Goal: Task Accomplishment & Management: Manage account settings

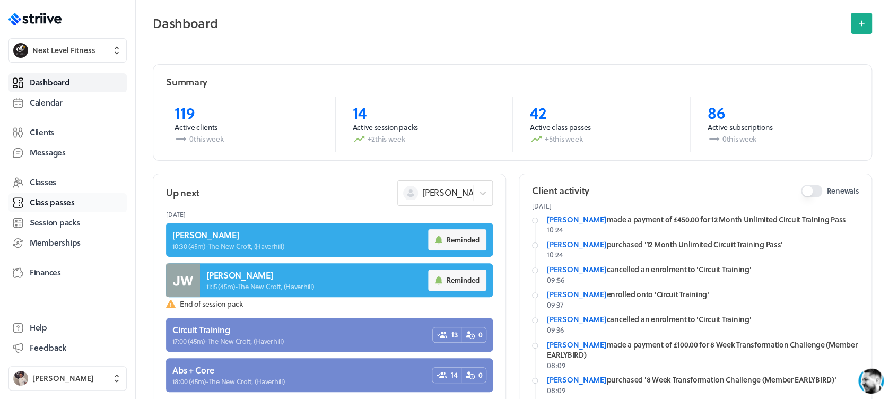
click at [48, 200] on span "Class passes" at bounding box center [52, 202] width 45 height 11
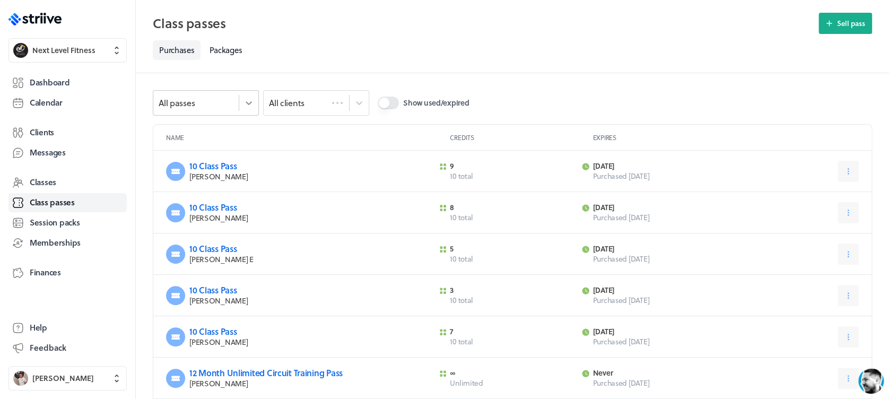
click at [247, 99] on icon at bounding box center [249, 103] width 11 height 11
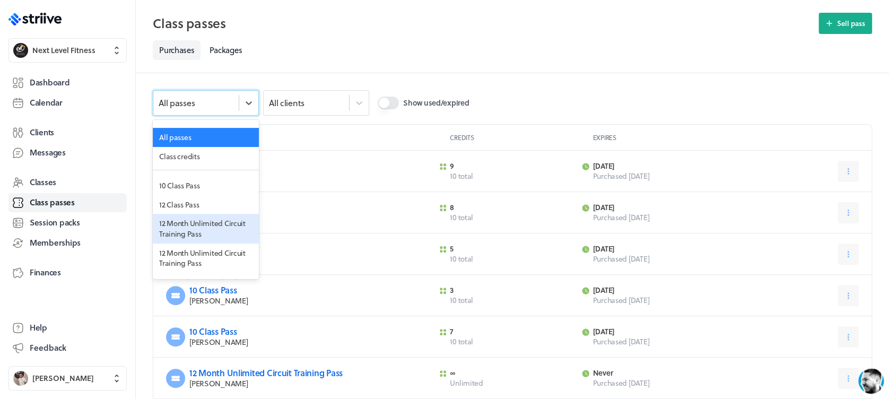
click at [204, 233] on div "12 Month Unlimited Circuit Training Pass" at bounding box center [206, 228] width 106 height 29
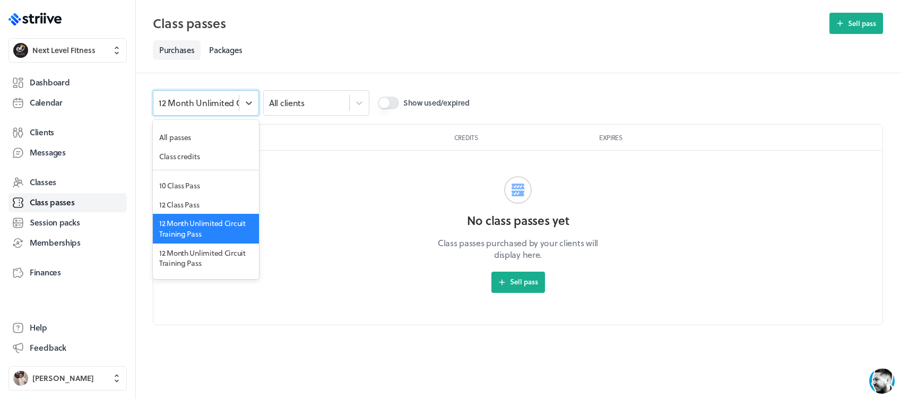
drag, startPoint x: 248, startPoint y: 101, endPoint x: 245, endPoint y: 130, distance: 28.8
click at [248, 102] on icon at bounding box center [249, 103] width 11 height 11
click at [212, 258] on div "12 Month Unlimited Circuit Training Pass" at bounding box center [206, 258] width 106 height 29
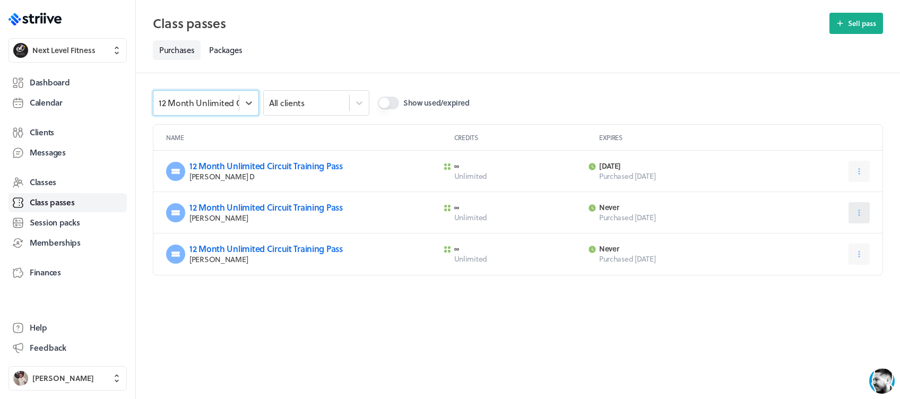
click at [854, 212] on icon at bounding box center [859, 213] width 10 height 10
click at [824, 236] on span "Edit" at bounding box center [822, 239] width 13 height 10
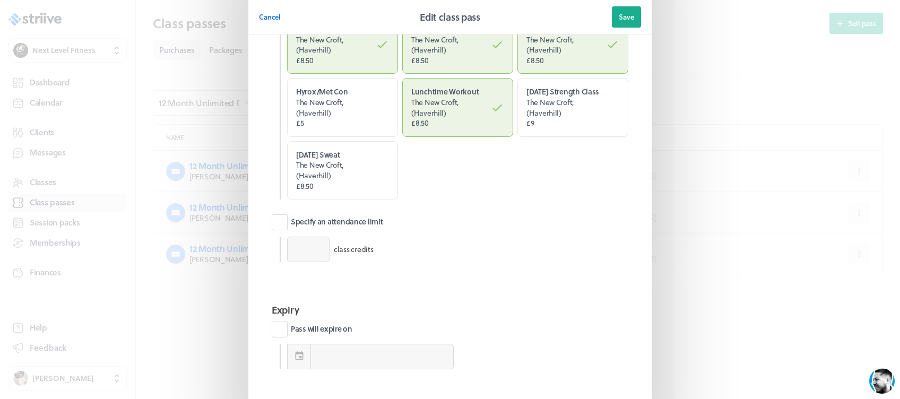
scroll to position [93, 0]
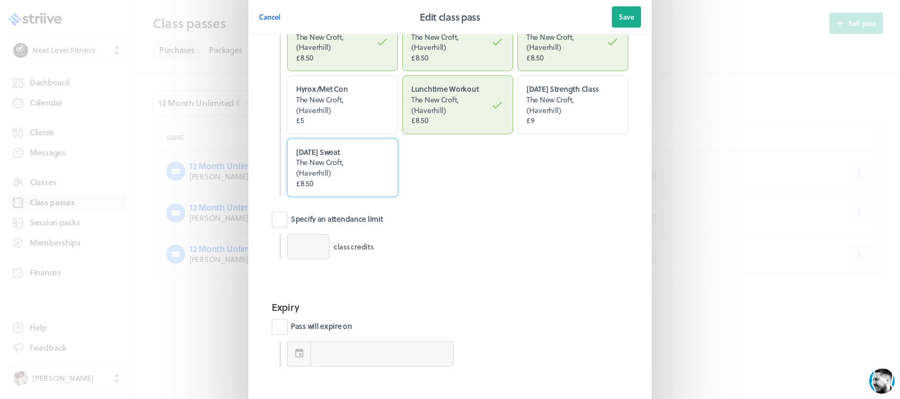
click at [347, 197] on label "Sunday Sweat The New Croft, (Haverhill) £8.50" at bounding box center [342, 168] width 111 height 58
click at [0, 0] on input "Sunday Sweat The New Croft, (Haverhill) £8.50" at bounding box center [0, 0] width 0 height 0
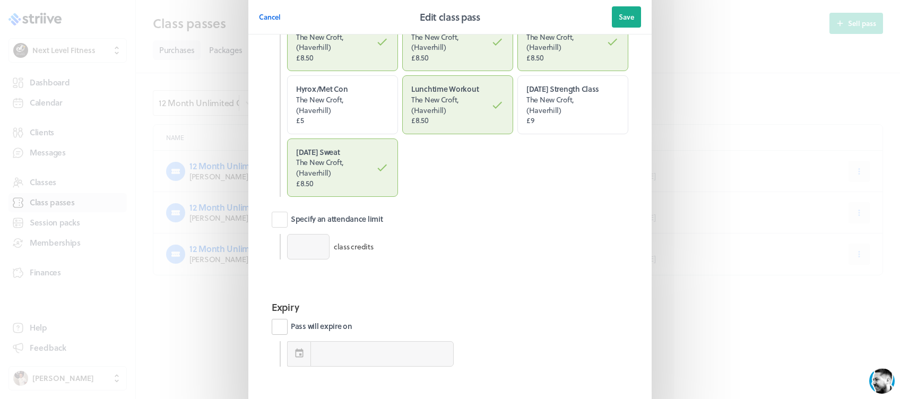
click at [273, 335] on label "Pass will expire on" at bounding box center [312, 327] width 81 height 16
click at [0, 0] on input "Pass will expire on" at bounding box center [0, 0] width 0 height 0
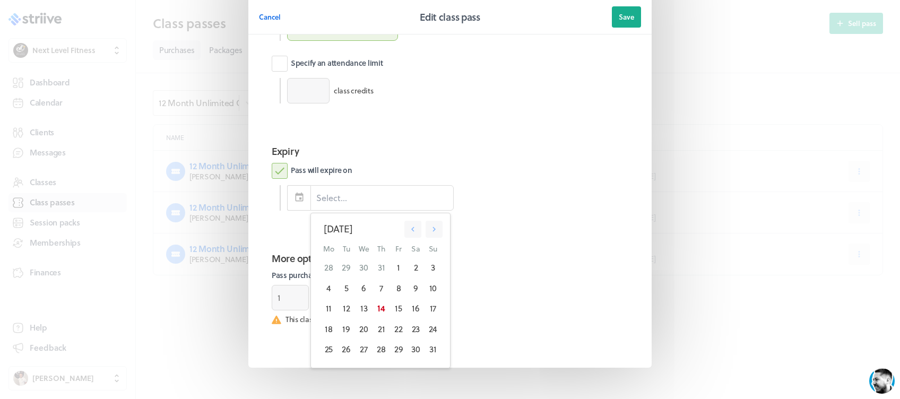
scroll to position [280, 0]
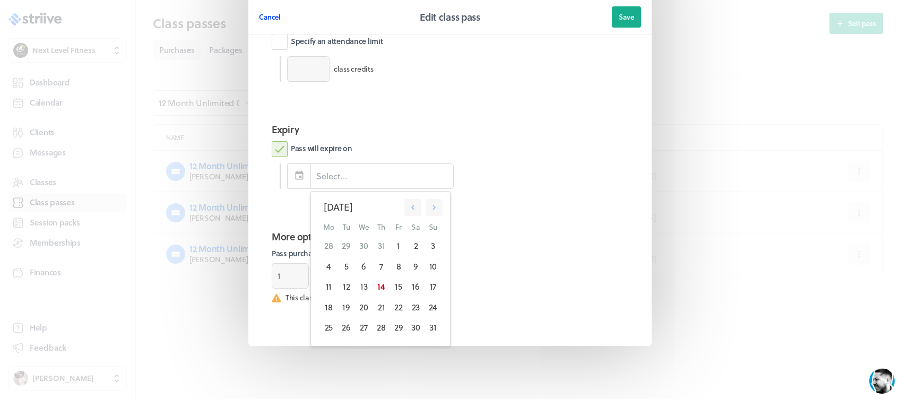
click at [267, 17] on span "Cancel" at bounding box center [270, 17] width 22 height 10
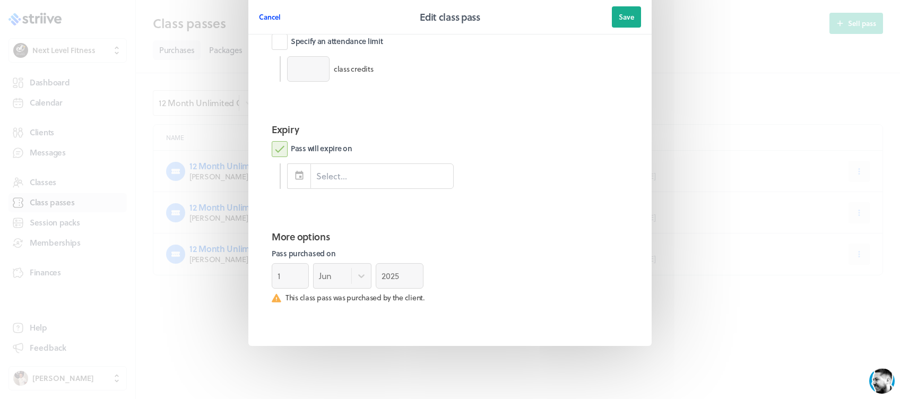
click at [267, 17] on span "Cancel" at bounding box center [270, 17] width 22 height 10
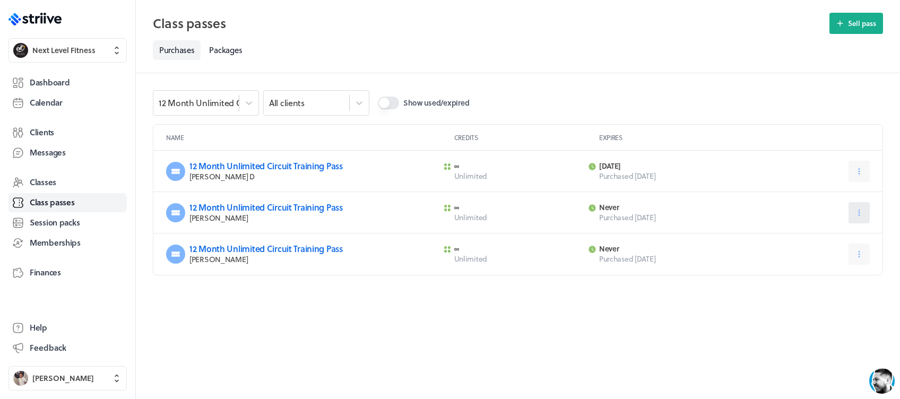
click at [859, 215] on icon at bounding box center [860, 213] width 2 height 6
click at [819, 240] on span "Edit" at bounding box center [822, 239] width 13 height 10
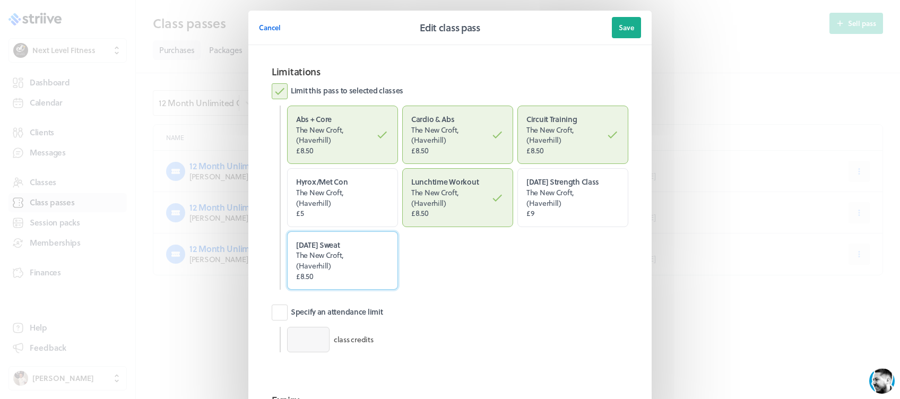
click at [349, 263] on span "The New Croft, (Haverhill)" at bounding box center [333, 260] width 75 height 21
click at [0, 0] on input "Sunday Sweat The New Croft, (Haverhill) £8.50" at bounding box center [0, 0] width 0 height 0
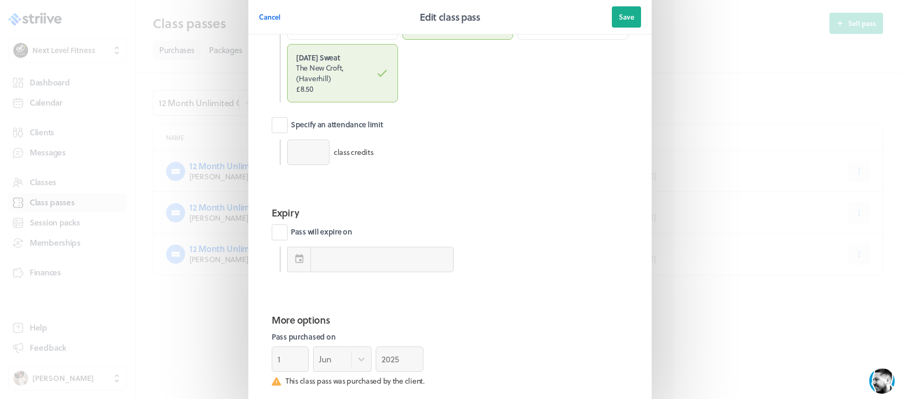
scroll to position [176, 0]
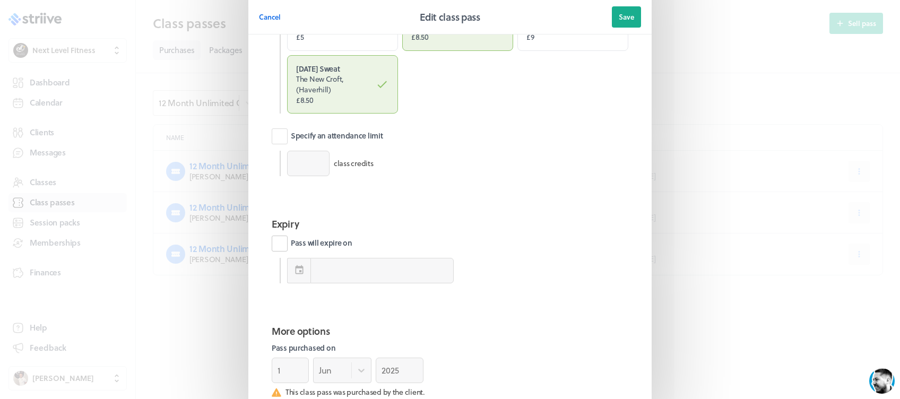
click at [272, 252] on label "Pass will expire on" at bounding box center [312, 244] width 81 height 16
click at [0, 0] on input "Pass will expire on" at bounding box center [0, 0] width 0 height 0
click at [355, 308] on div "August 2025" at bounding box center [381, 302] width 114 height 14
click at [433, 305] on icon "button" at bounding box center [434, 302] width 3 height 5
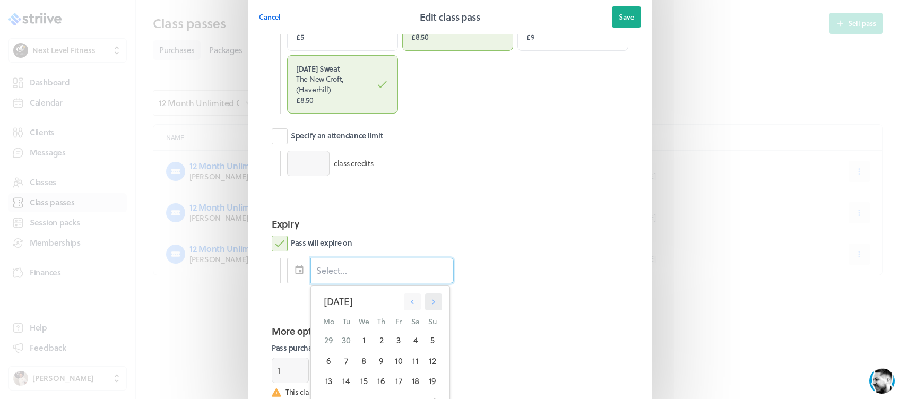
click at [433, 305] on icon "button" at bounding box center [434, 302] width 3 height 5
click at [429, 307] on icon "button" at bounding box center [434, 302] width 10 height 10
click at [433, 305] on icon "button" at bounding box center [434, 302] width 3 height 5
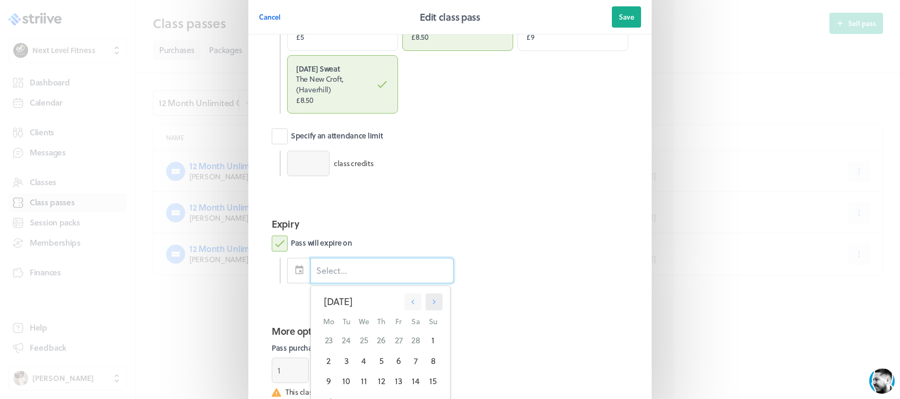
click at [433, 305] on icon "button" at bounding box center [434, 302] width 3 height 5
click at [429, 307] on icon "button" at bounding box center [434, 302] width 10 height 10
click at [324, 346] on div "1" at bounding box center [328, 340] width 18 height 20
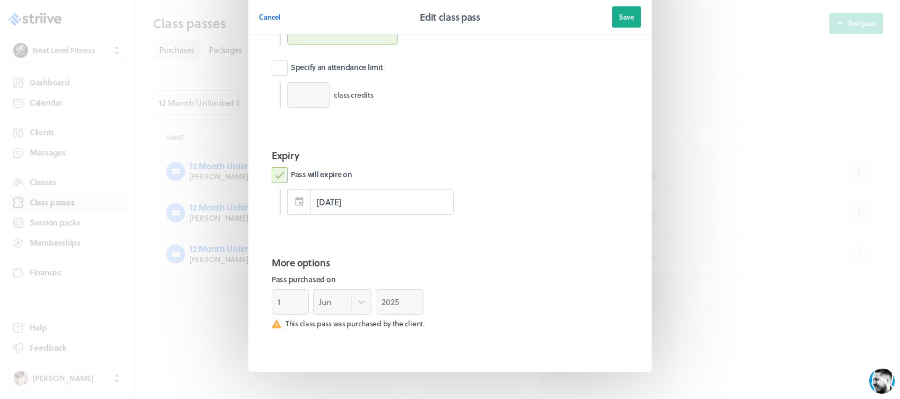
scroll to position [280, 0]
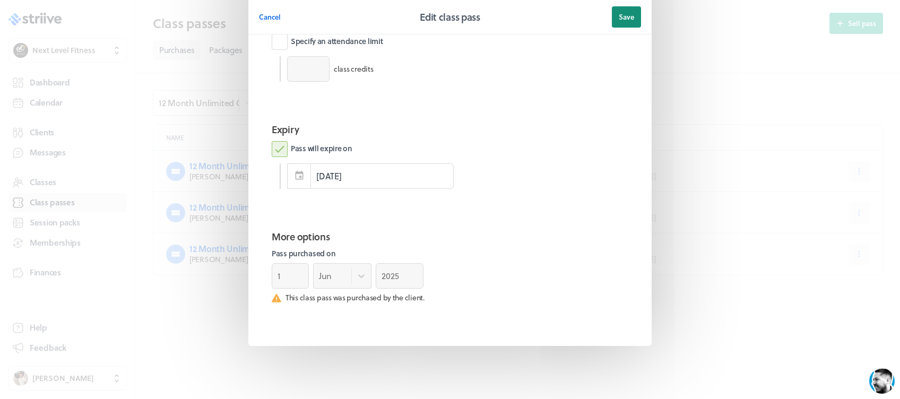
click at [626, 15] on span "Save" at bounding box center [626, 17] width 15 height 10
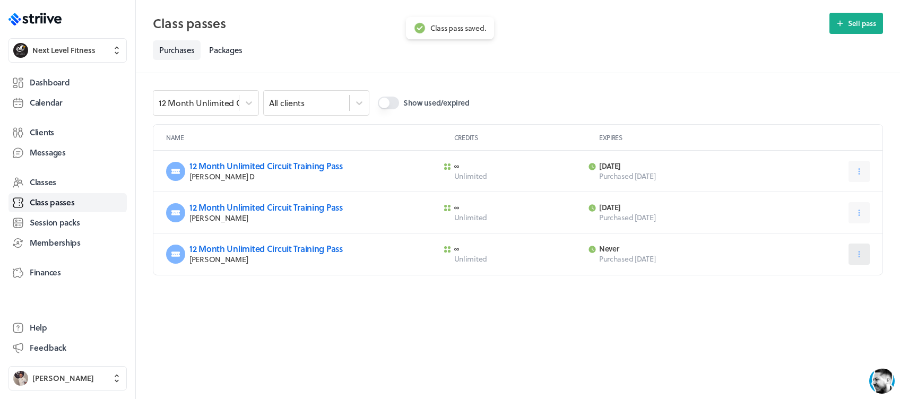
click at [862, 254] on icon at bounding box center [859, 254] width 10 height 10
click at [816, 280] on span "Edit" at bounding box center [822, 281] width 13 height 10
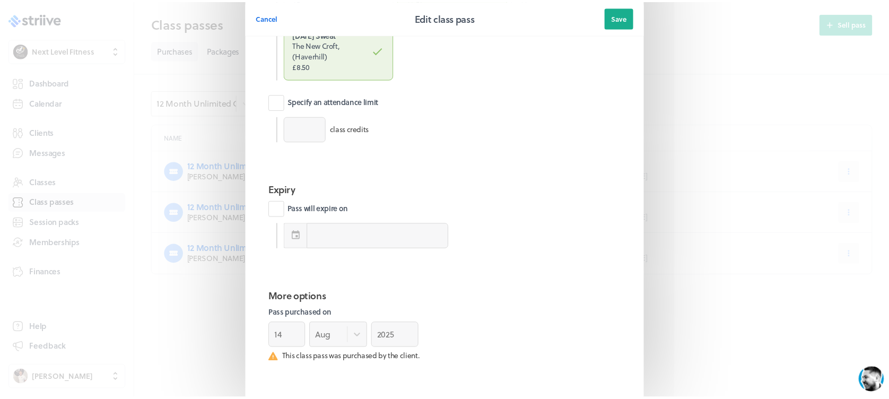
scroll to position [229, 0]
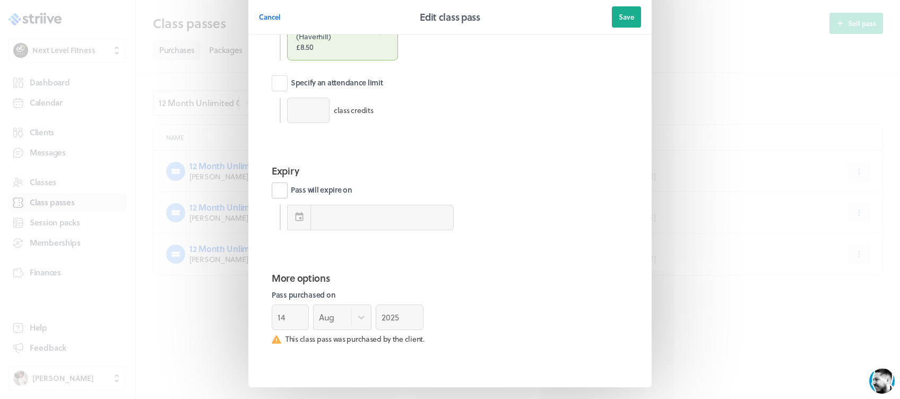
click at [273, 198] on label "Pass will expire on" at bounding box center [312, 191] width 81 height 16
click at [0, 0] on input "Pass will expire on" at bounding box center [0, 0] width 0 height 0
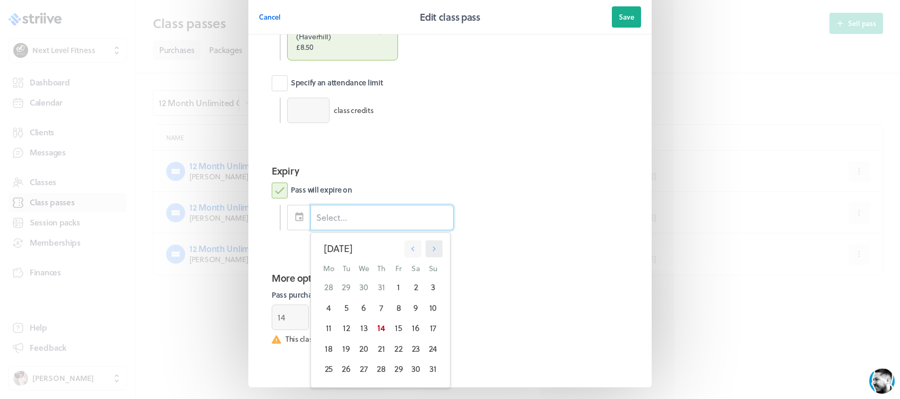
click at [429, 254] on icon "button" at bounding box center [434, 249] width 10 height 10
click at [426, 256] on button "button" at bounding box center [434, 248] width 17 height 17
click at [429, 254] on icon "button" at bounding box center [434, 249] width 10 height 10
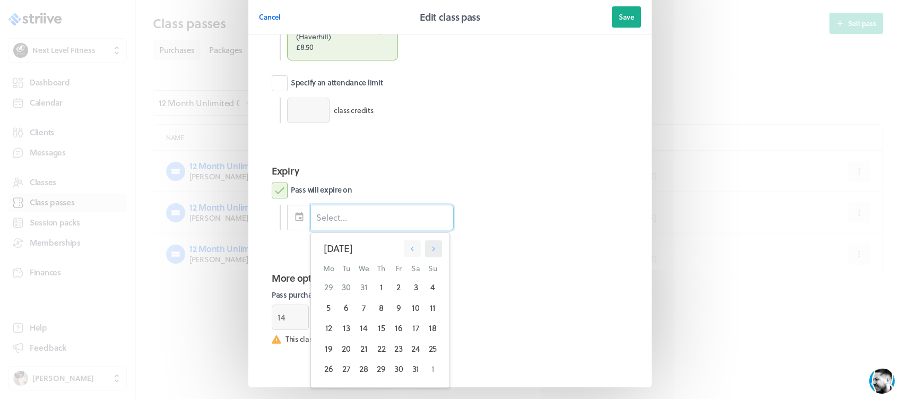
click at [429, 254] on icon "button" at bounding box center [434, 249] width 10 height 10
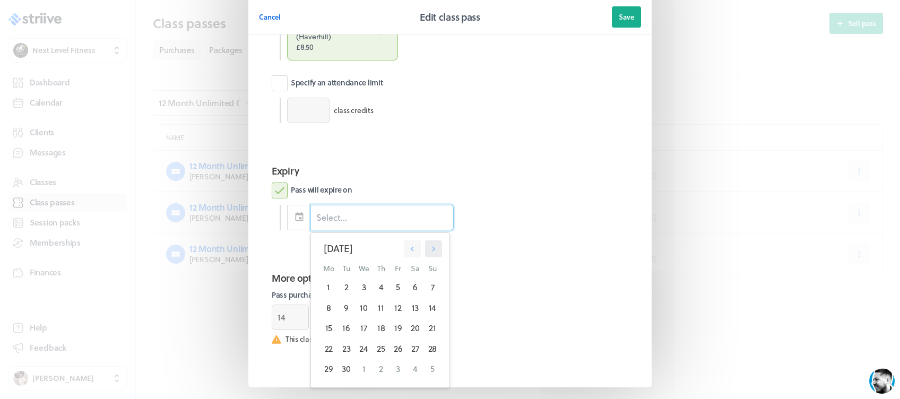
click at [429, 254] on icon "button" at bounding box center [434, 249] width 10 height 10
click at [395, 338] on div "14" at bounding box center [398, 328] width 17 height 20
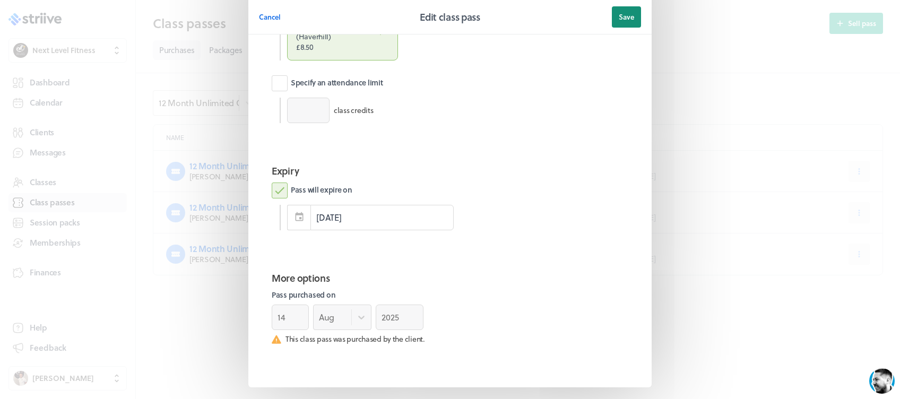
click at [619, 16] on span "Save" at bounding box center [626, 17] width 15 height 10
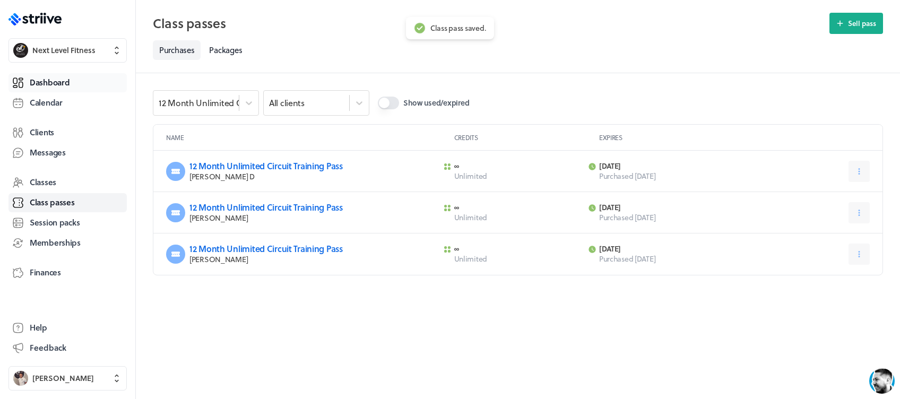
click at [80, 81] on link "Dashboard" at bounding box center [67, 82] width 118 height 19
